Goal: Transaction & Acquisition: Book appointment/travel/reservation

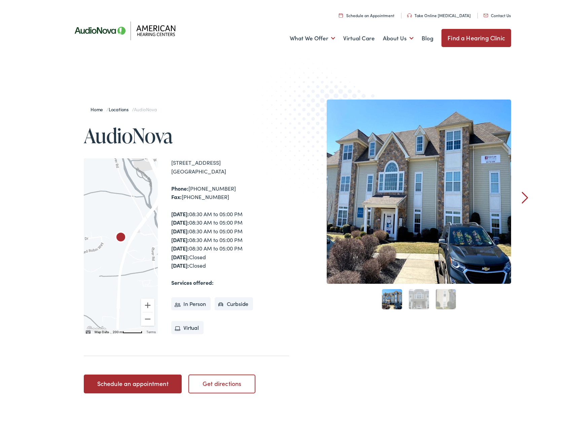
click at [164, 380] on link "Schedule an appointment" at bounding box center [133, 382] width 98 height 19
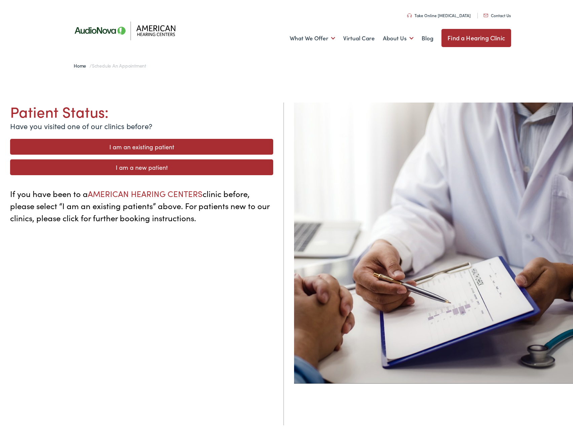
click at [153, 165] on link "I am a new patient" at bounding box center [141, 165] width 263 height 16
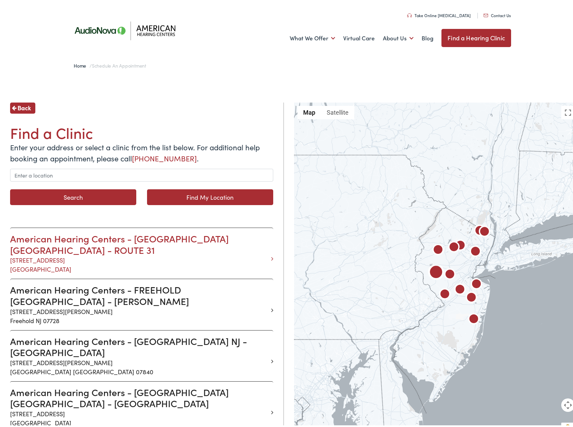
click at [136, 243] on h3 "American Hearing Centers - [GEOGRAPHIC_DATA] [GEOGRAPHIC_DATA] - ROUTE 31" at bounding box center [139, 242] width 258 height 23
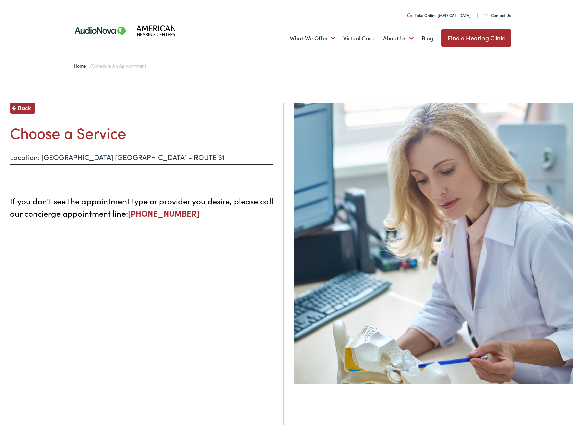
click at [29, 103] on span "Back" at bounding box center [23, 105] width 13 height 9
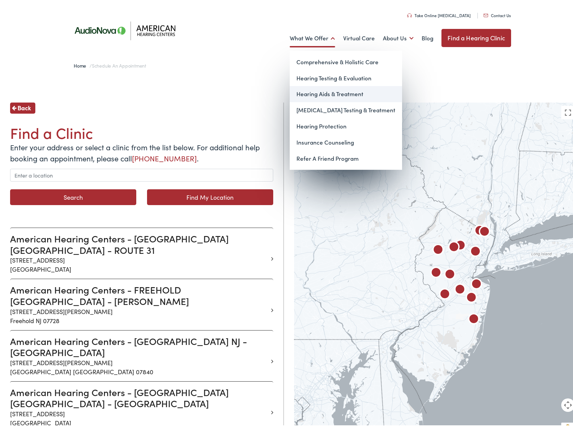
click at [322, 94] on link "Hearing Aids & Treatment" at bounding box center [346, 92] width 112 height 16
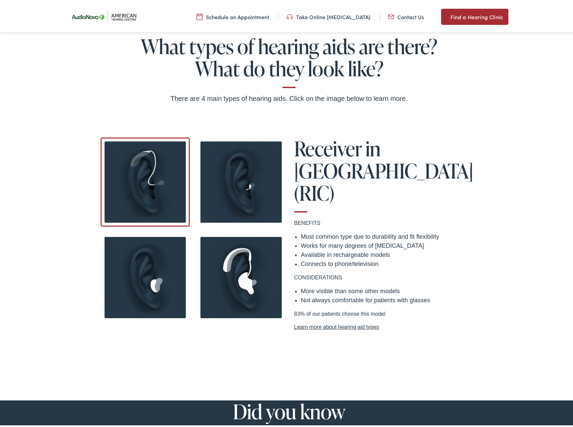
scroll to position [538, 0]
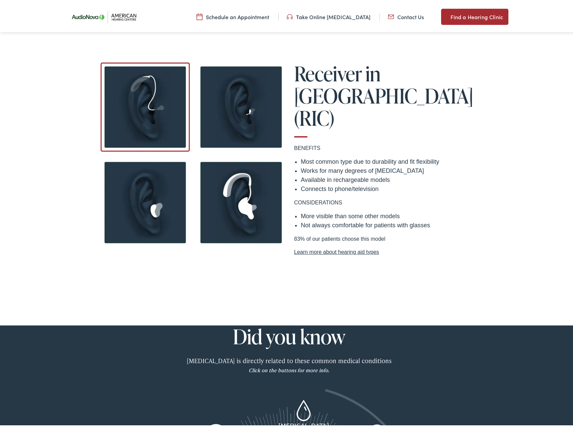
click at [236, 95] on img at bounding box center [240, 105] width 89 height 89
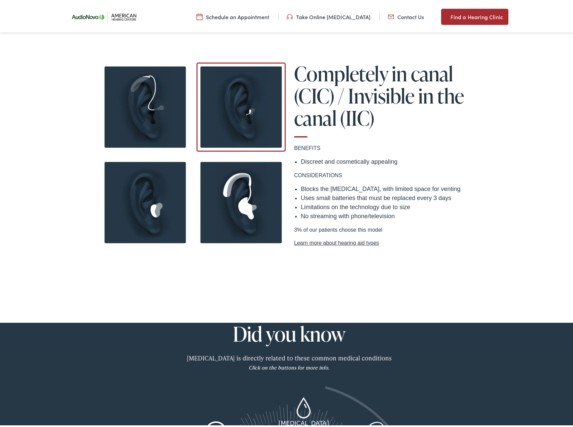
click at [146, 120] on img at bounding box center [145, 105] width 89 height 89
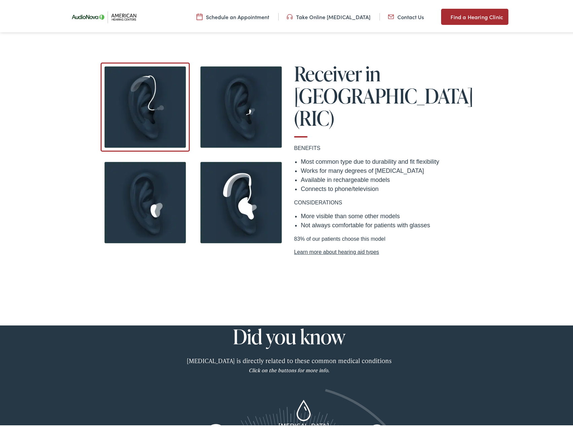
click at [132, 204] on img at bounding box center [145, 200] width 89 height 89
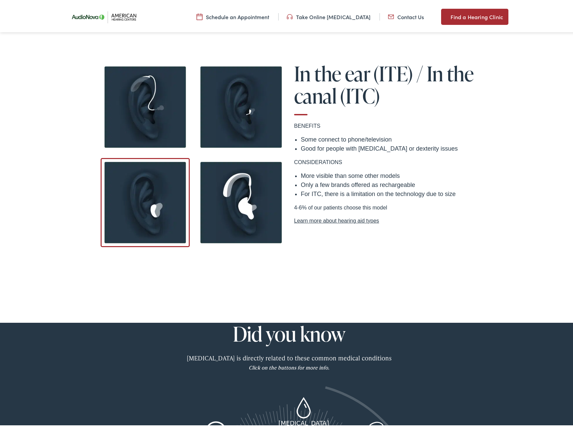
click at [259, 124] on img at bounding box center [240, 105] width 89 height 89
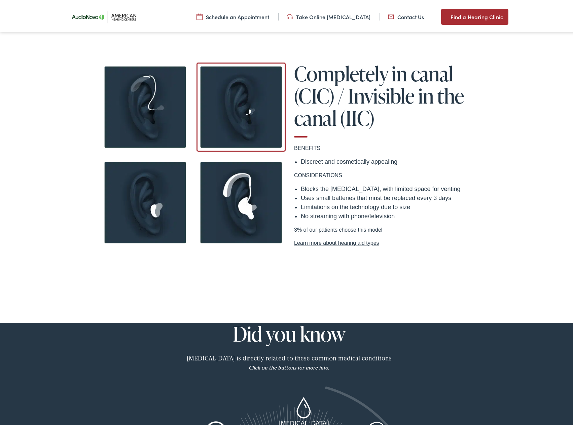
click at [149, 186] on img at bounding box center [145, 200] width 89 height 89
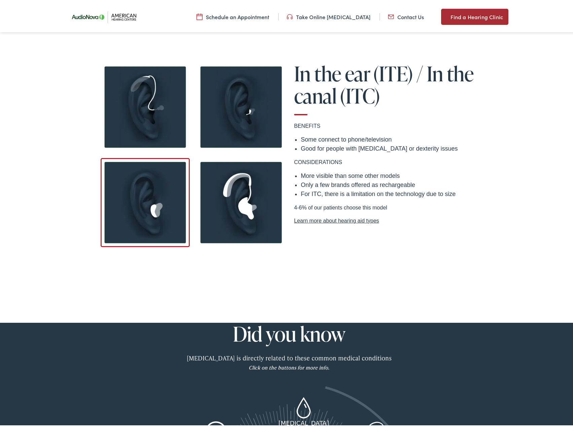
drag, startPoint x: 234, startPoint y: 111, endPoint x: 215, endPoint y: 112, distance: 19.5
click at [235, 110] on img at bounding box center [240, 105] width 89 height 89
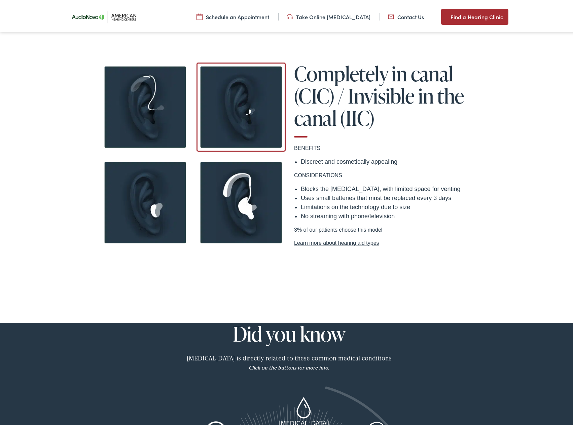
click at [160, 112] on img at bounding box center [145, 105] width 89 height 89
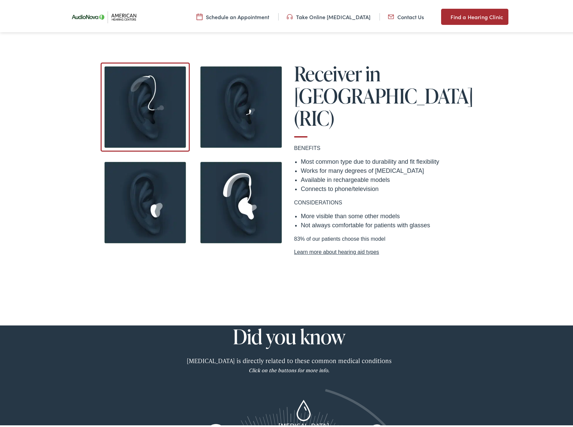
click at [213, 191] on img at bounding box center [240, 200] width 89 height 89
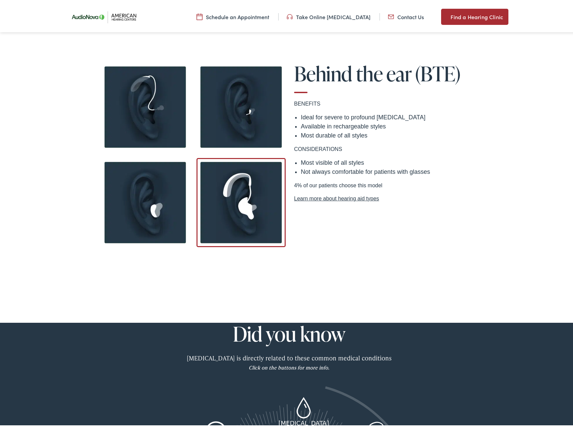
click at [249, 191] on img at bounding box center [240, 200] width 89 height 89
click at [126, 179] on img at bounding box center [145, 200] width 89 height 89
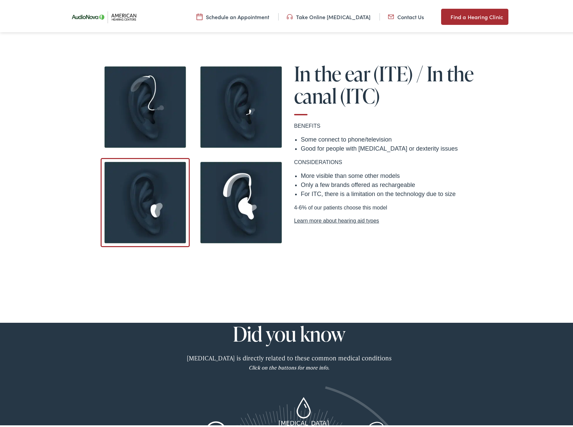
click at [229, 175] on img at bounding box center [240, 200] width 89 height 89
